Goal: Submit feedback/report problem

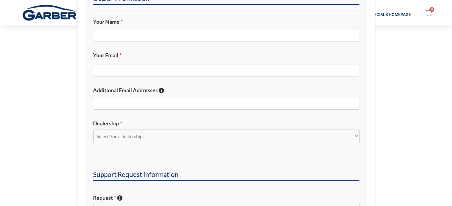
scroll to position [89, 0]
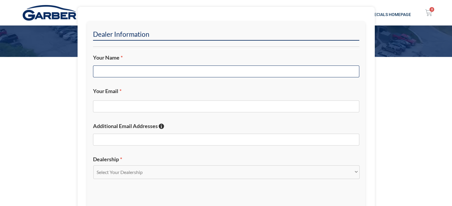
click at [132, 71] on input "Your Name *" at bounding box center [226, 72] width 266 height 12
type input "[PERSON_NAME]"
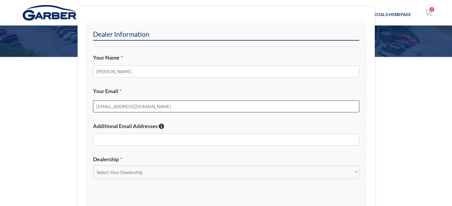
scroll to position [208, 0]
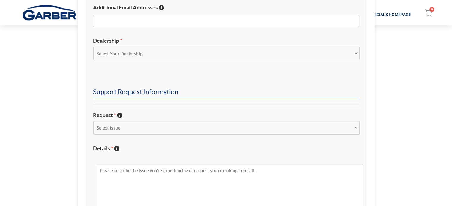
type input "[EMAIL_ADDRESS][DOMAIN_NAME]"
click at [157, 60] on select "Select Your Dealership Acura of Rochester Delray Buick GMC [PERSON_NAME] Automa…" at bounding box center [226, 54] width 266 height 14
select select "Porsche Audi Rochester"
click at [93, 47] on select "Select Your Dealership Acura of Rochester Delray Buick GMC [PERSON_NAME] Automa…" at bounding box center [226, 54] width 266 height 14
click at [112, 129] on select "Select Issue New Inquiry/Request Inventory Management Inventory Feed Website Fu…" at bounding box center [226, 128] width 266 height 14
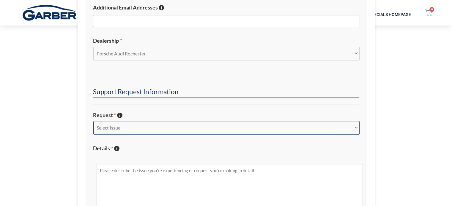
select select "Other"
click at [93, 121] on select "Select Issue New Inquiry/Request Inventory Management Inventory Feed Website Fu…" at bounding box center [226, 128] width 266 height 14
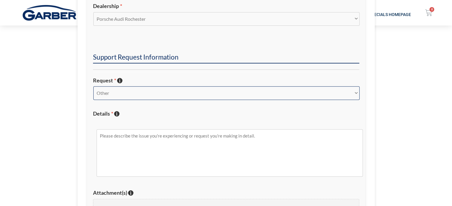
scroll to position [297, 0]
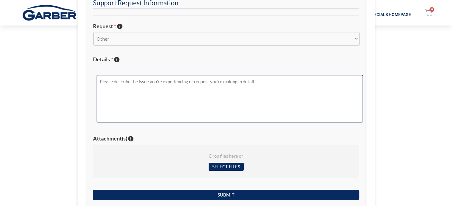
click at [145, 88] on textarea "Details * Describe the issue with specific details if possible!" at bounding box center [230, 99] width 266 height 48
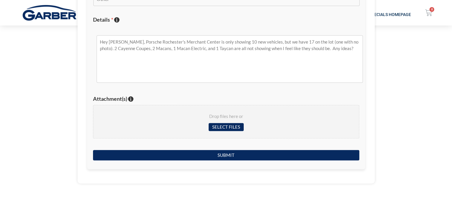
scroll to position [327, 0]
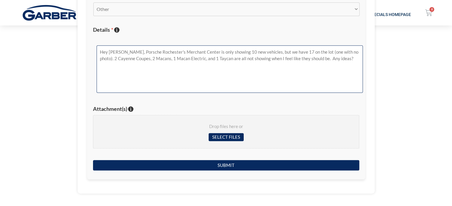
click at [339, 75] on textarea "Hey [PERSON_NAME], Porsche Rochester's Merchant Center is only showing 10 new v…" at bounding box center [230, 69] width 266 height 48
paste textarea "[URL][DOMAIN_NAME]"
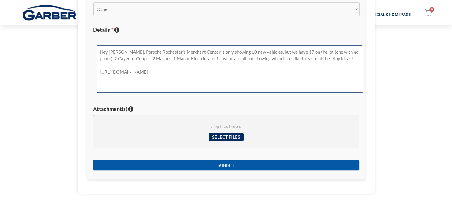
type textarea "Hey [PERSON_NAME], Porsche Rochester's Merchant Center is only showing 10 new v…"
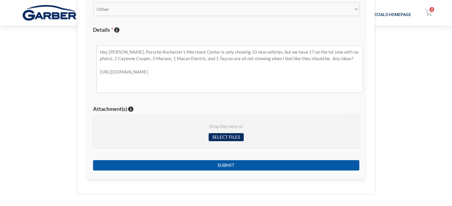
click at [251, 162] on input "Submit" at bounding box center [226, 165] width 266 height 10
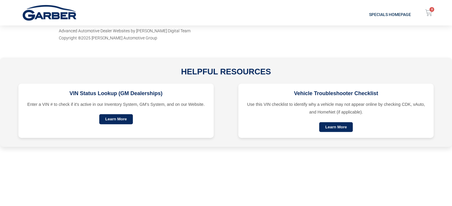
scroll to position [76, 0]
